Goal: Information Seeking & Learning: Find specific fact

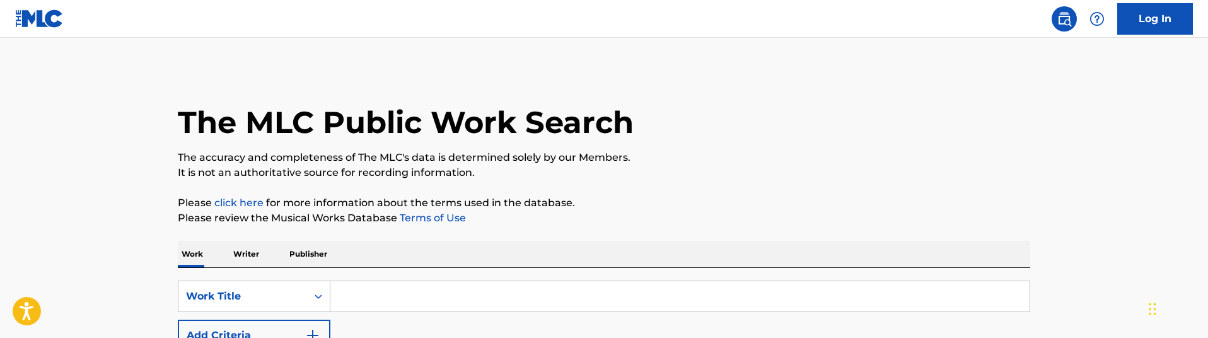
scroll to position [100, 0]
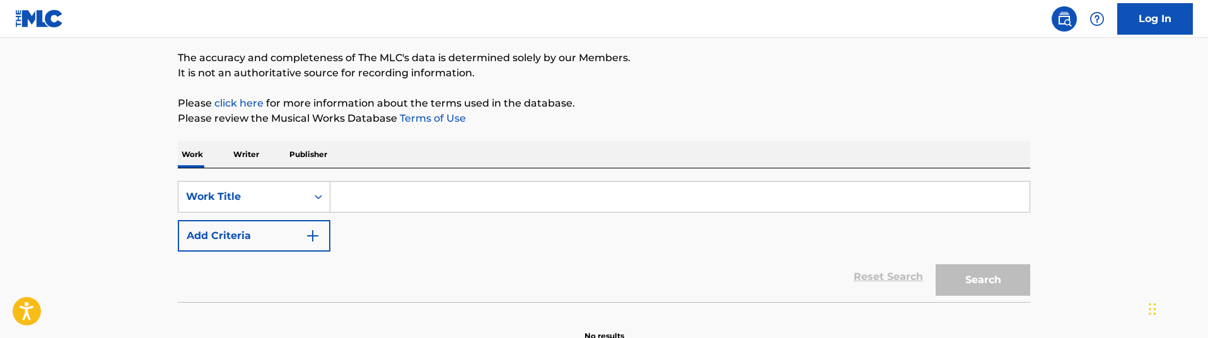
click at [415, 203] on input "Search Form" at bounding box center [679, 197] width 699 height 30
paste input "Chernobyl, 1985"
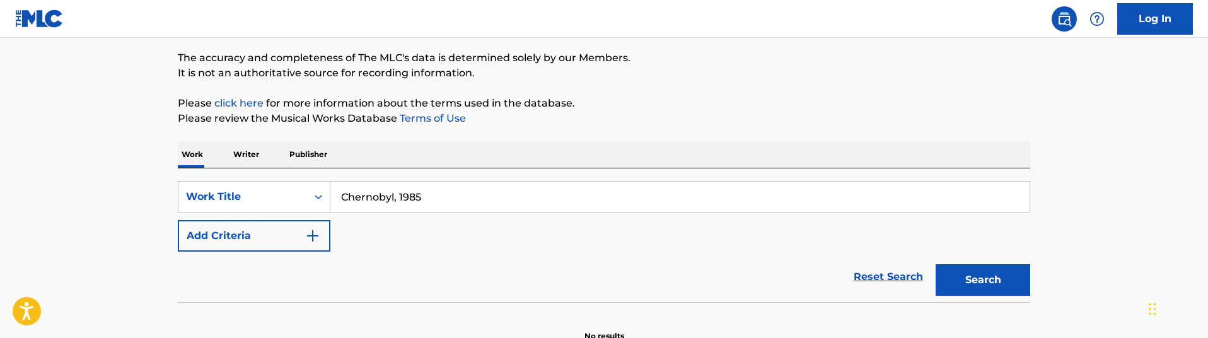
type input "Chernobyl, 1985"
click at [300, 226] on button "Add Criteria" at bounding box center [254, 236] width 153 height 32
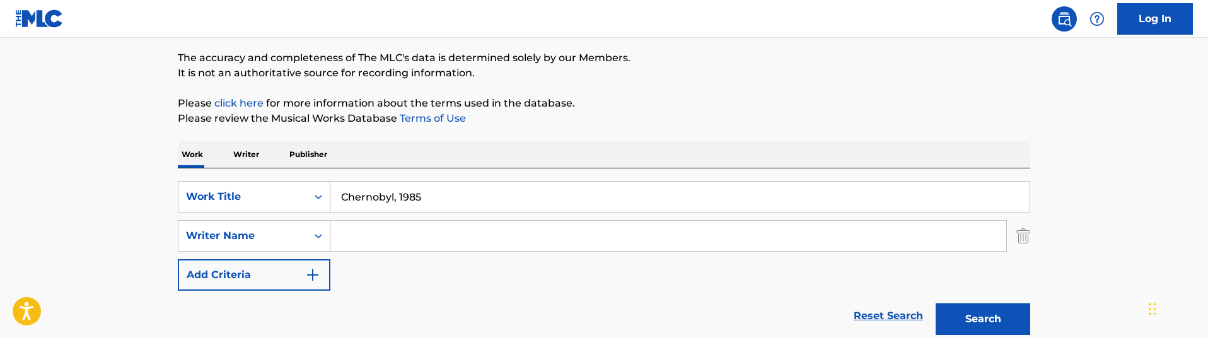
click at [451, 239] on input "Search Form" at bounding box center [668, 236] width 676 height 30
paste input "Aaron Weiss"
click at [935, 303] on button "Search" at bounding box center [982, 319] width 95 height 32
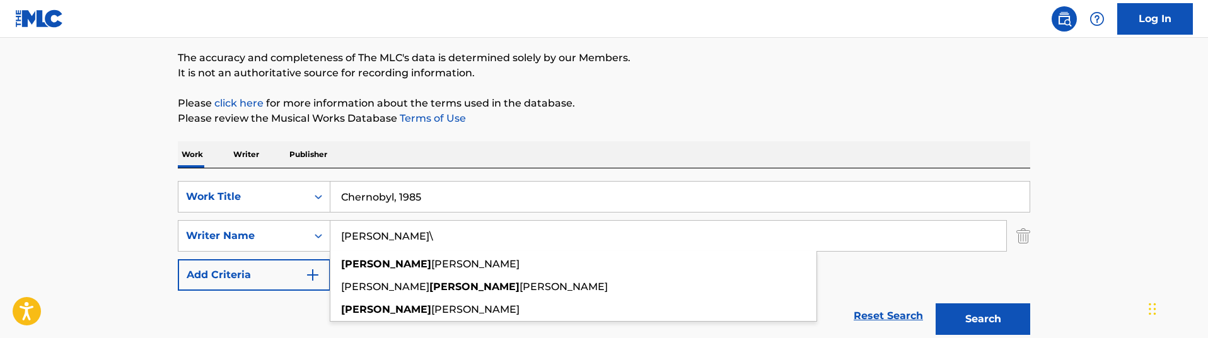
type input "Aaron Weiss"
click at [935, 303] on button "Search" at bounding box center [982, 319] width 95 height 32
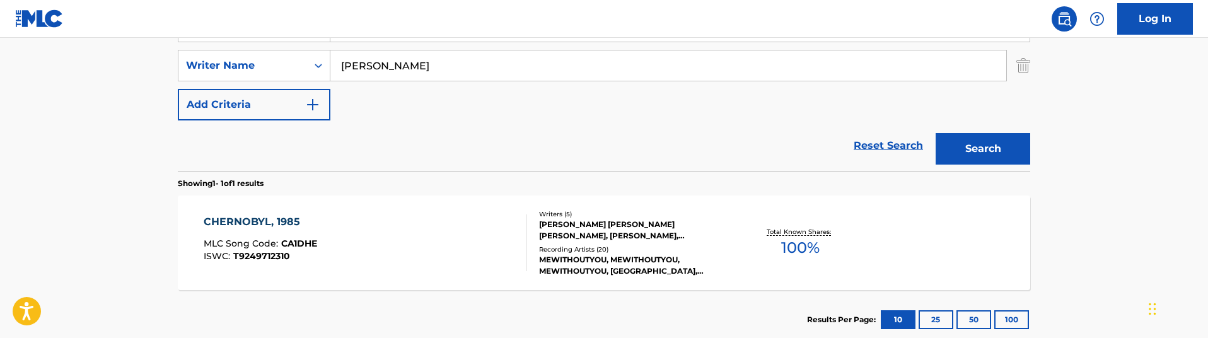
scroll to position [265, 0]
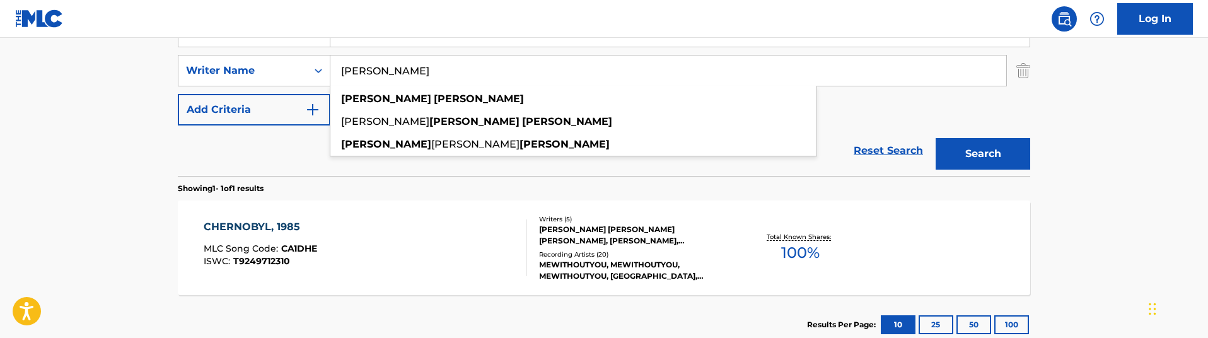
click at [579, 233] on div "GREGORY MARK JEHANIAN, AARON JONATHAN WEISS, MICHAEL YUSEF WEISS, ROBERT BRANDO…" at bounding box center [634, 235] width 190 height 23
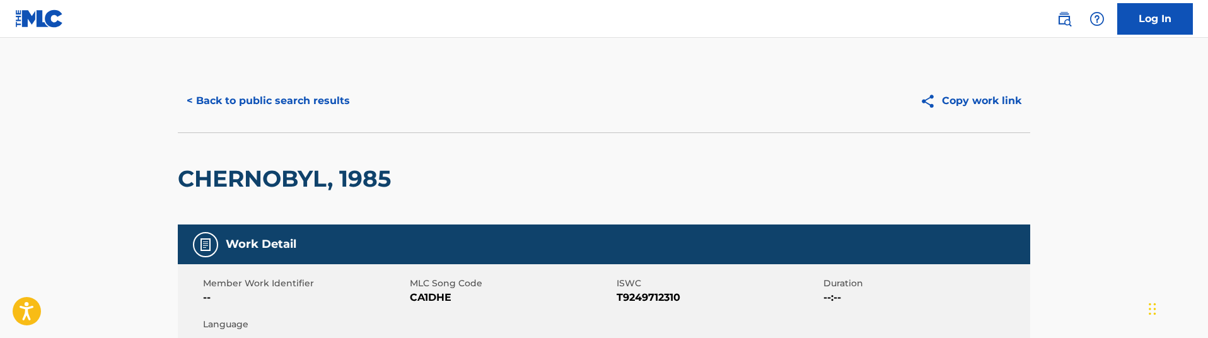
click at [304, 116] on button "< Back to public search results" at bounding box center [268, 101] width 181 height 32
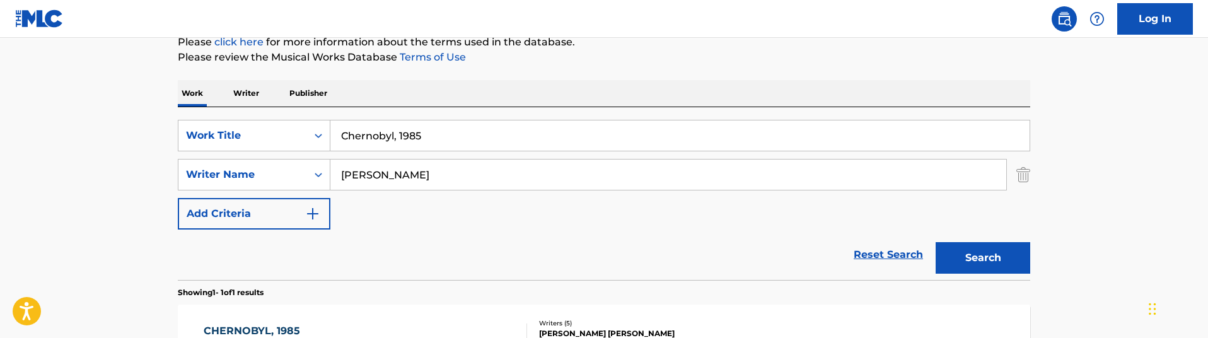
scroll to position [150, 0]
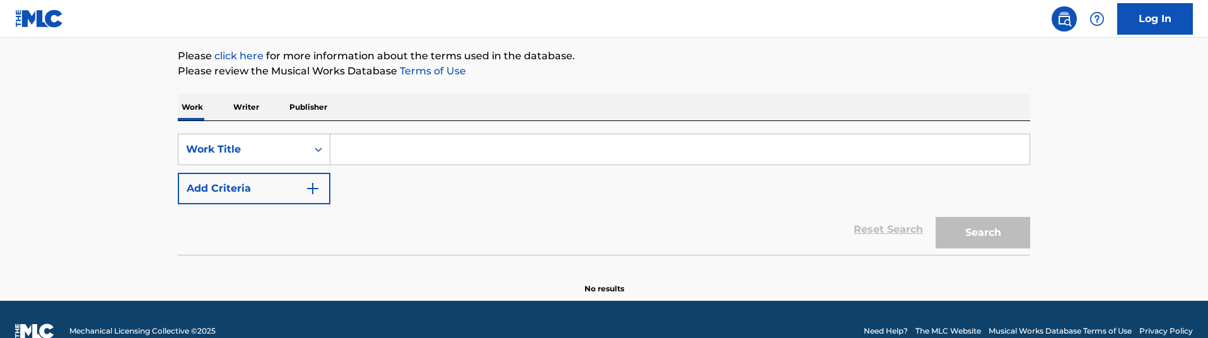
scroll to position [164, 0]
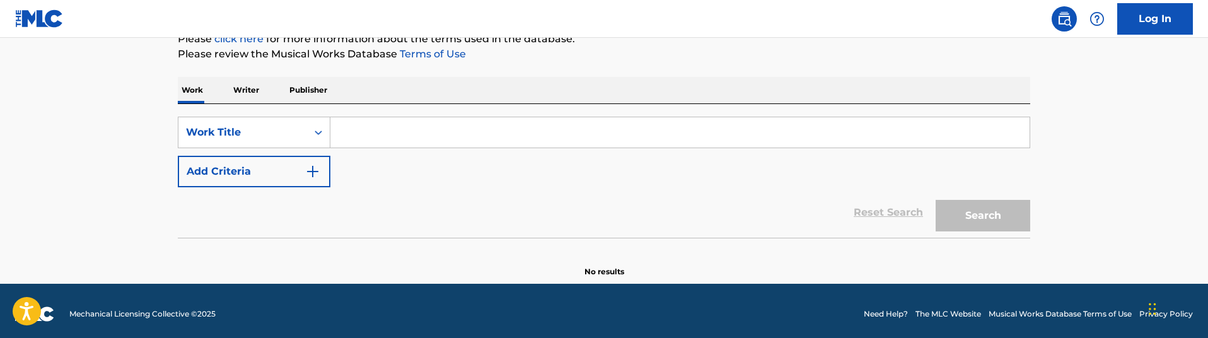
click at [386, 132] on input "Search Form" at bounding box center [679, 132] width 699 height 30
paste input "KF4H74"
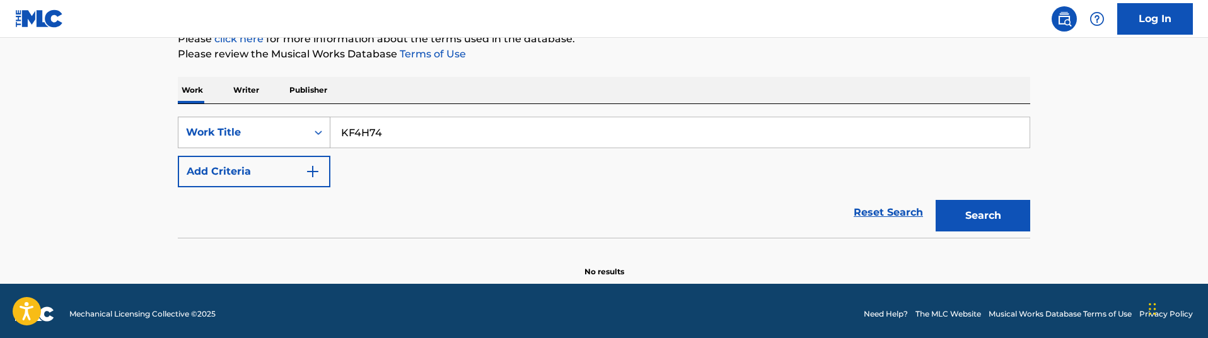
type input "KF4H74"
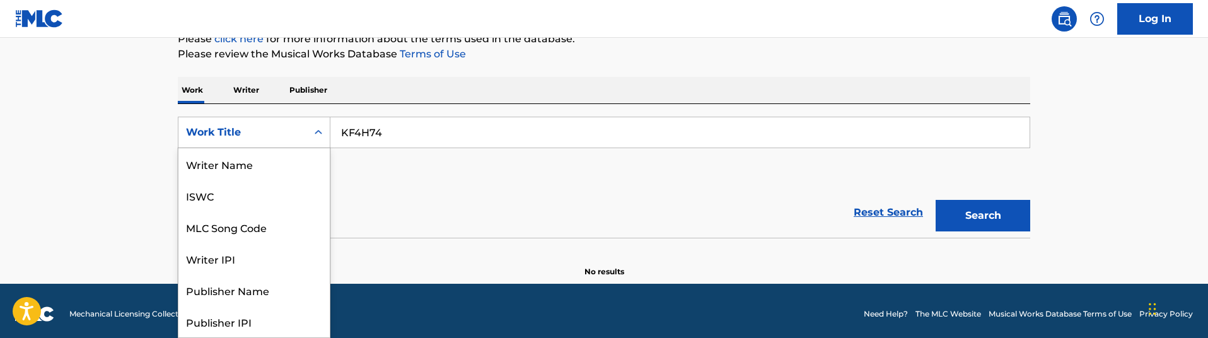
click at [280, 130] on div "Work Title" at bounding box center [242, 132] width 113 height 15
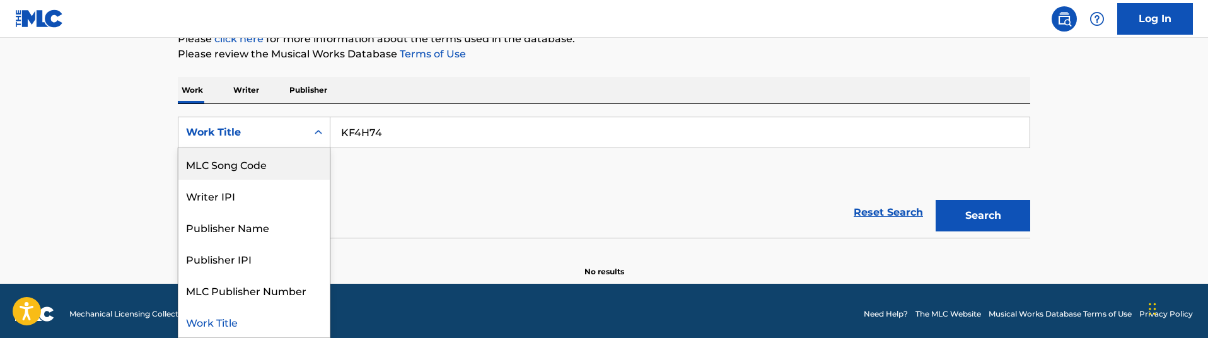
click at [282, 164] on div "MLC Song Code" at bounding box center [253, 164] width 151 height 32
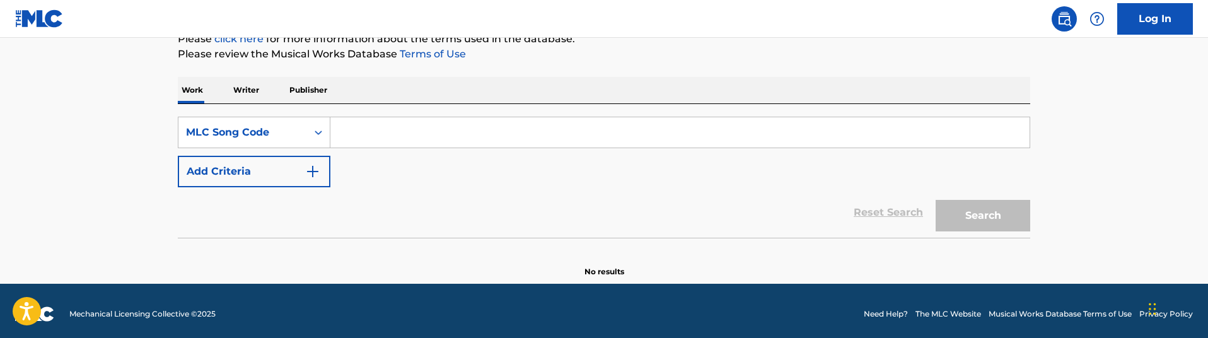
click at [631, 132] on input "Search Form" at bounding box center [679, 132] width 699 height 30
paste input "KF4H74"
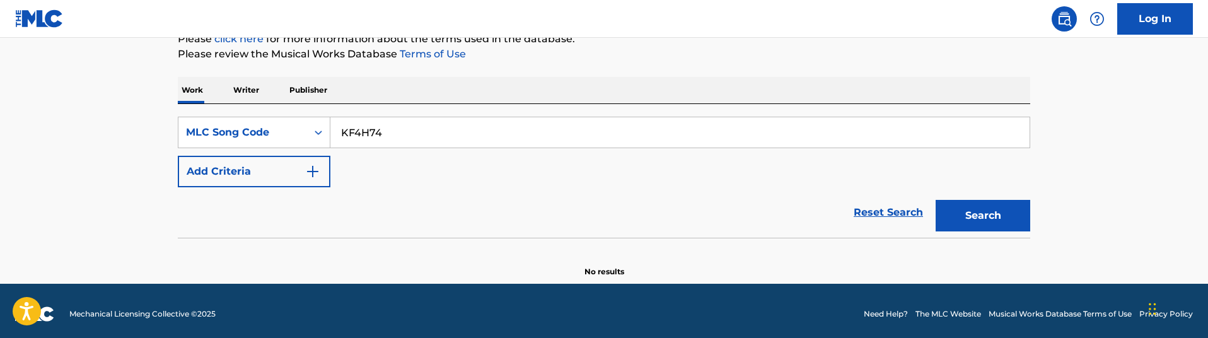
type input "KF4H74"
click at [973, 212] on button "Search" at bounding box center [982, 216] width 95 height 32
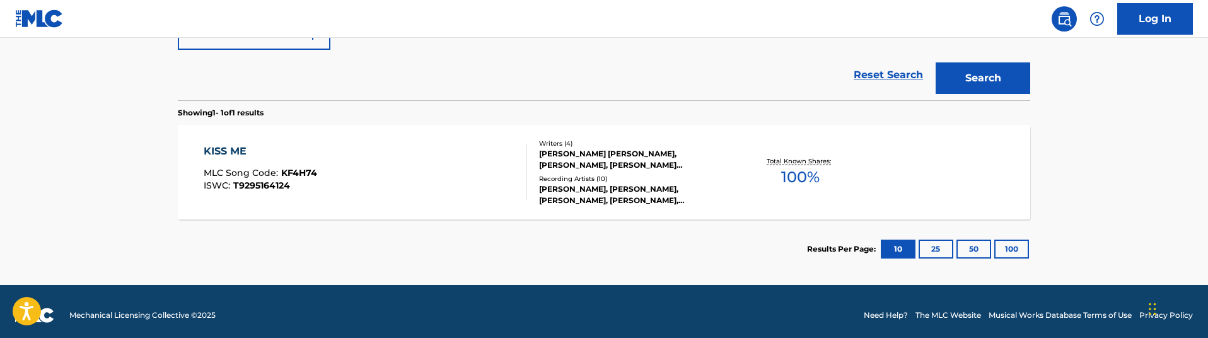
scroll to position [309, 0]
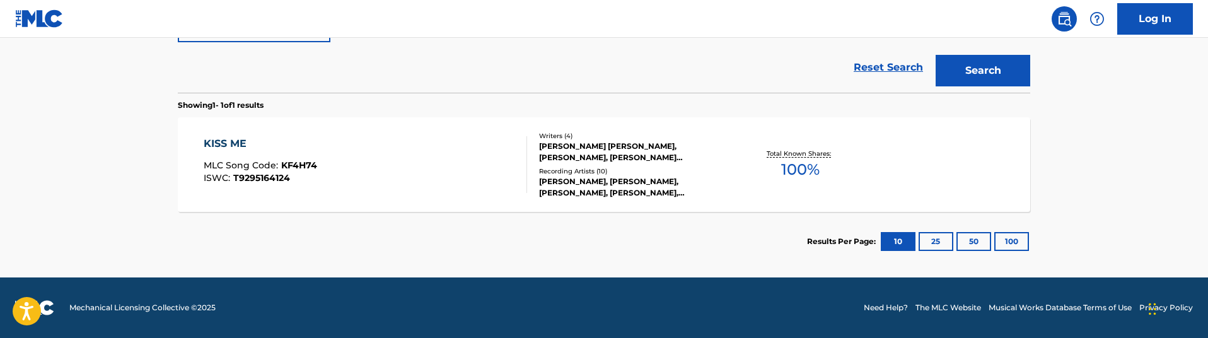
click at [568, 172] on div "Recording Artists ( 10 )" at bounding box center [634, 170] width 190 height 9
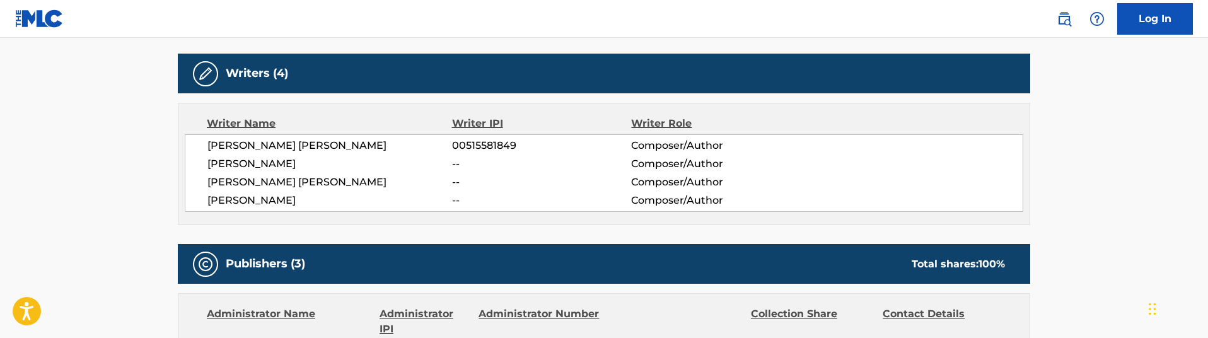
scroll to position [417, 0]
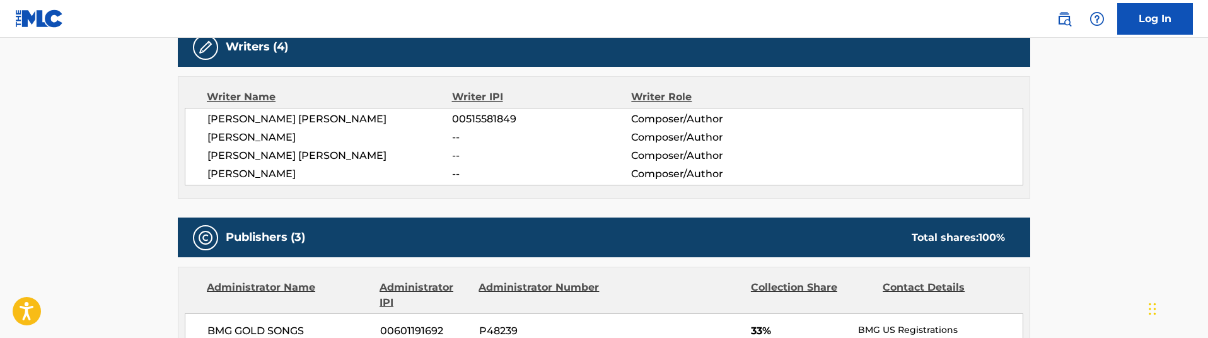
click at [305, 118] on span "BERNARD JAMES II PERRY" at bounding box center [329, 119] width 245 height 15
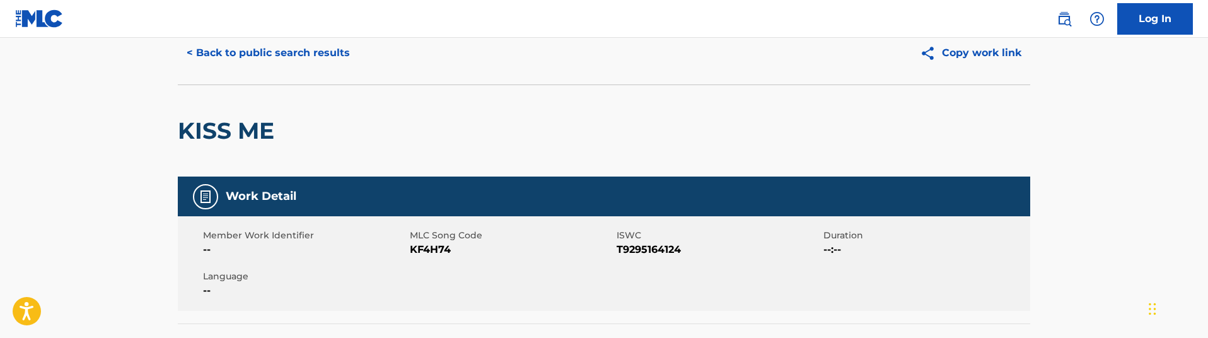
click at [245, 56] on button "< Back to public search results" at bounding box center [268, 53] width 181 height 32
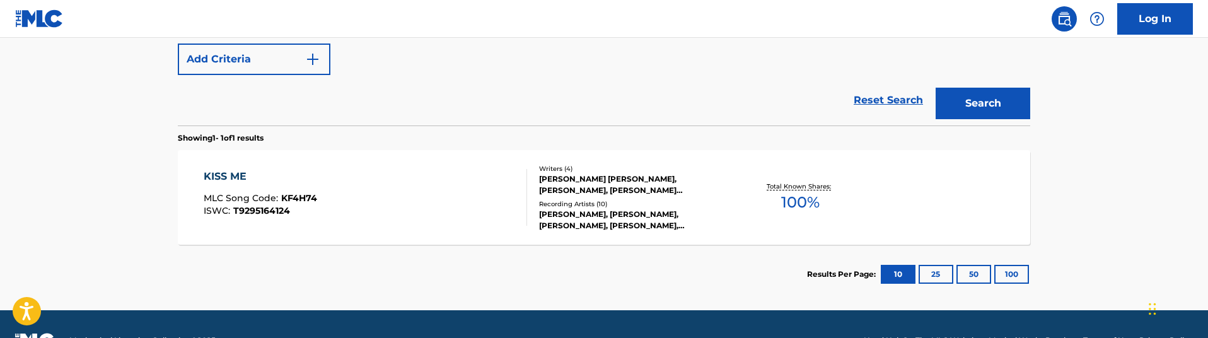
click at [215, 110] on div "Reset Search Search" at bounding box center [604, 100] width 852 height 50
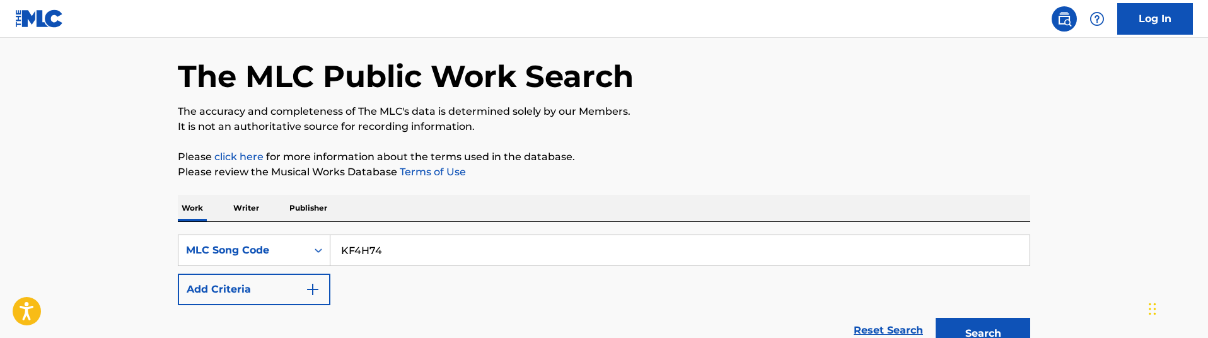
scroll to position [26, 0]
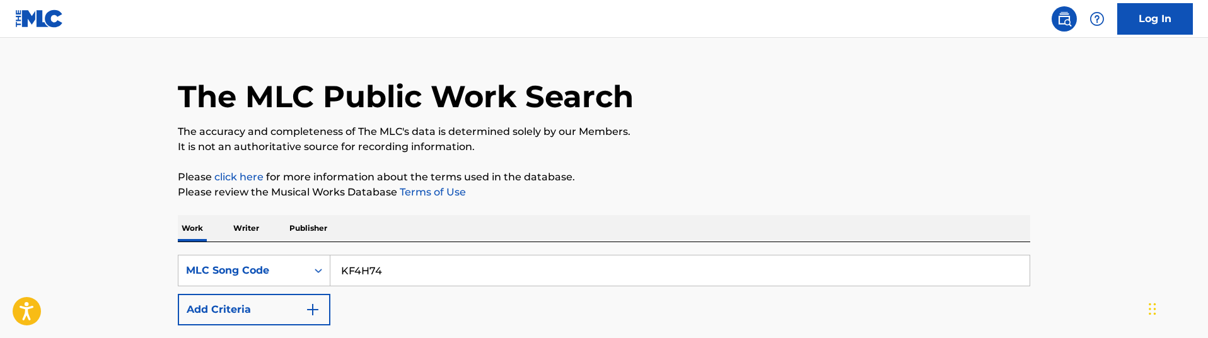
drag, startPoint x: 448, startPoint y: 270, endPoint x: 2, endPoint y: 270, distance: 446.2
click at [2, 270] on main "The MLC Public Work Search The accuracy and completeness of The MLC's data is d…" at bounding box center [604, 286] width 1208 height 548
paste input "PVCBYE"
type input "PVCBYE"
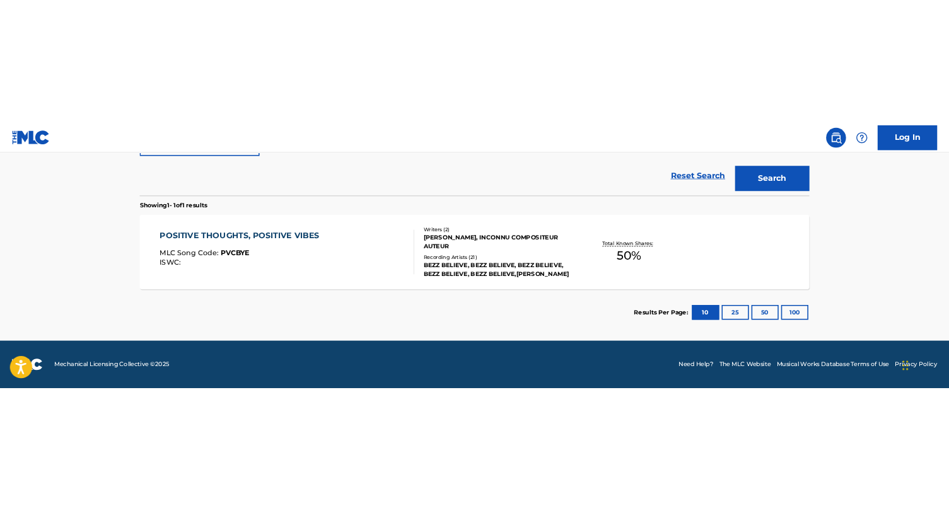
scroll to position [136, 0]
